Goal: Information Seeking & Learning: Learn about a topic

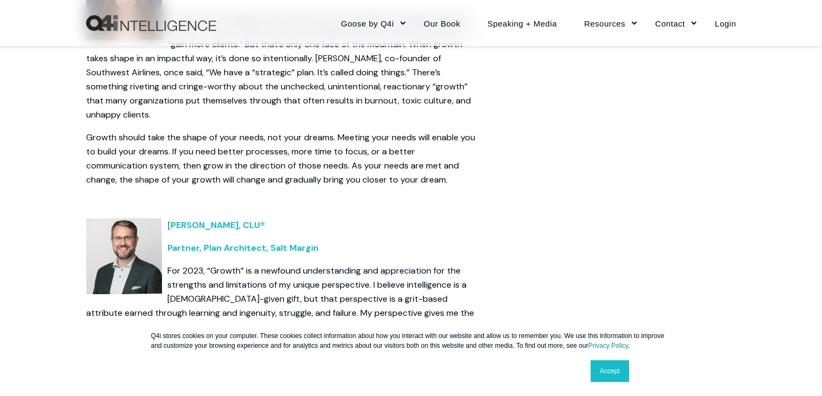
scroll to position [1470, 0]
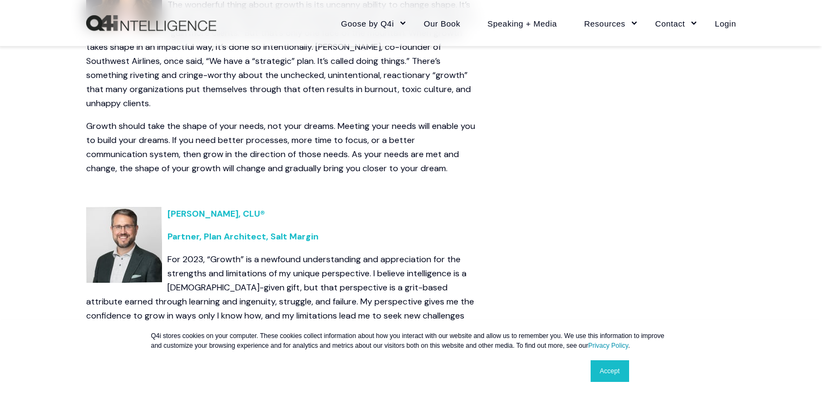
click at [620, 379] on link "Accept" at bounding box center [609, 371] width 38 height 22
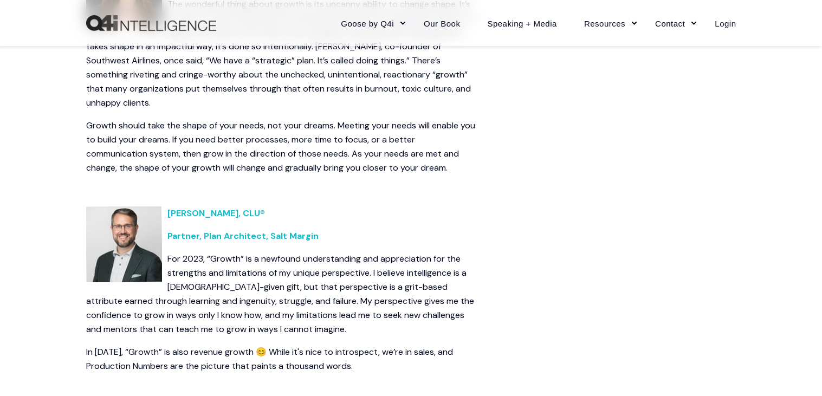
scroll to position [1469, 0]
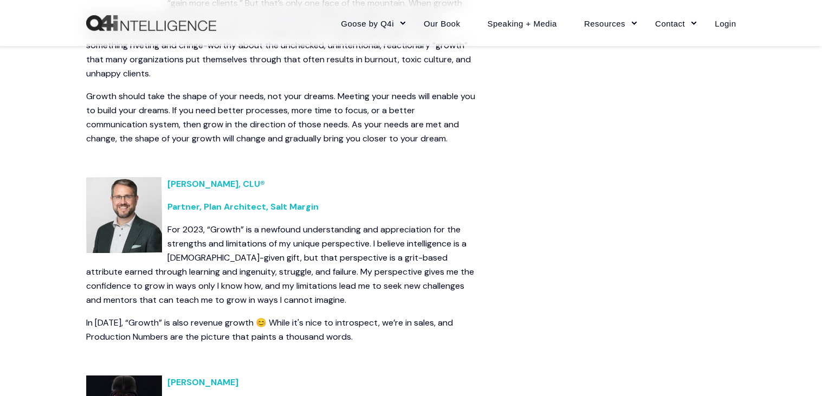
scroll to position [1521, 0]
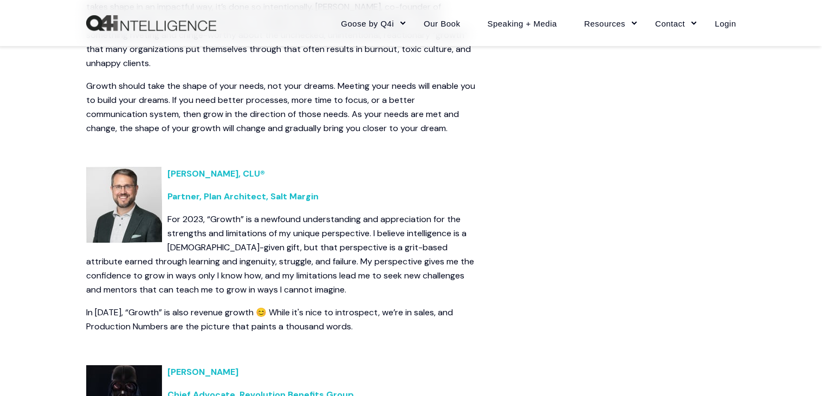
scroll to position [1498, 0]
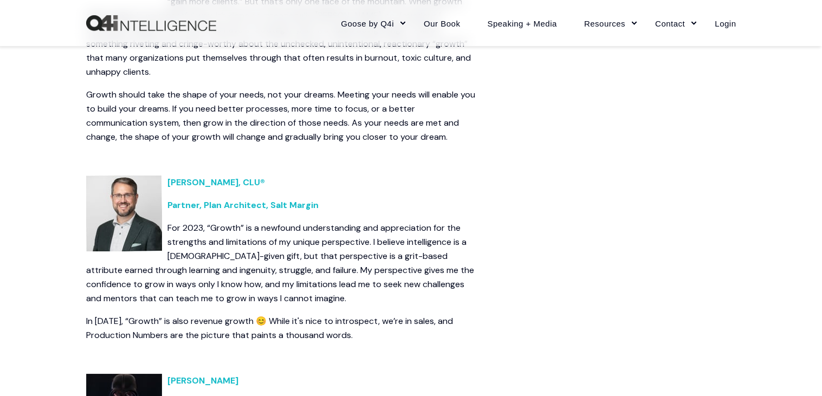
scroll to position [1501, 0]
